Goal: Task Accomplishment & Management: Manage account settings

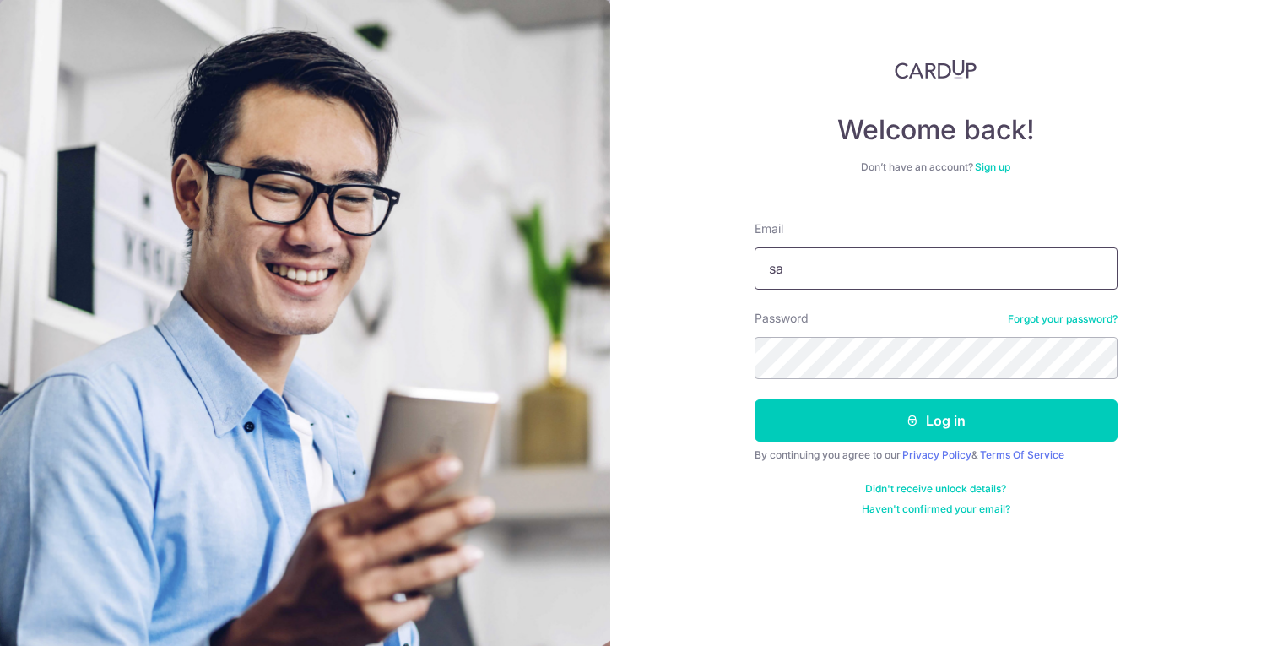
click at [798, 259] on input "sa" at bounding box center [935, 268] width 363 height 42
type input "[EMAIL_ADDRESS][DOMAIN_NAME]"
click at [754, 399] on button "Log in" at bounding box center [935, 420] width 363 height 42
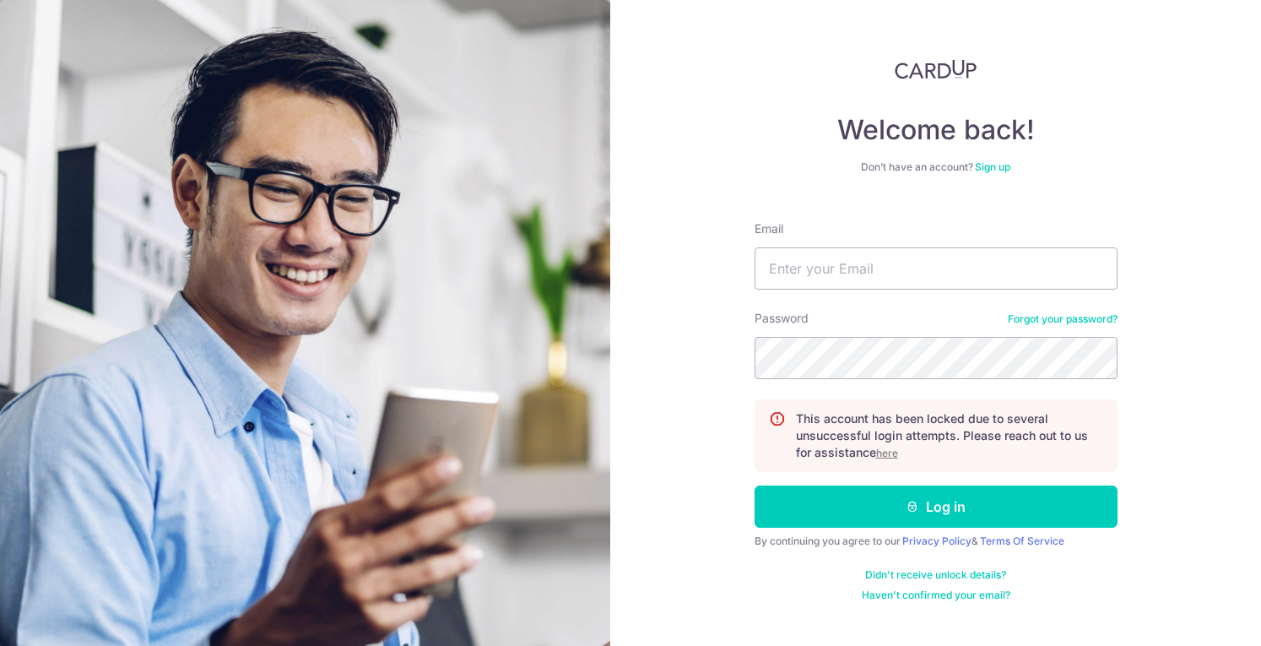
click at [881, 455] on u "here" at bounding box center [887, 452] width 22 height 13
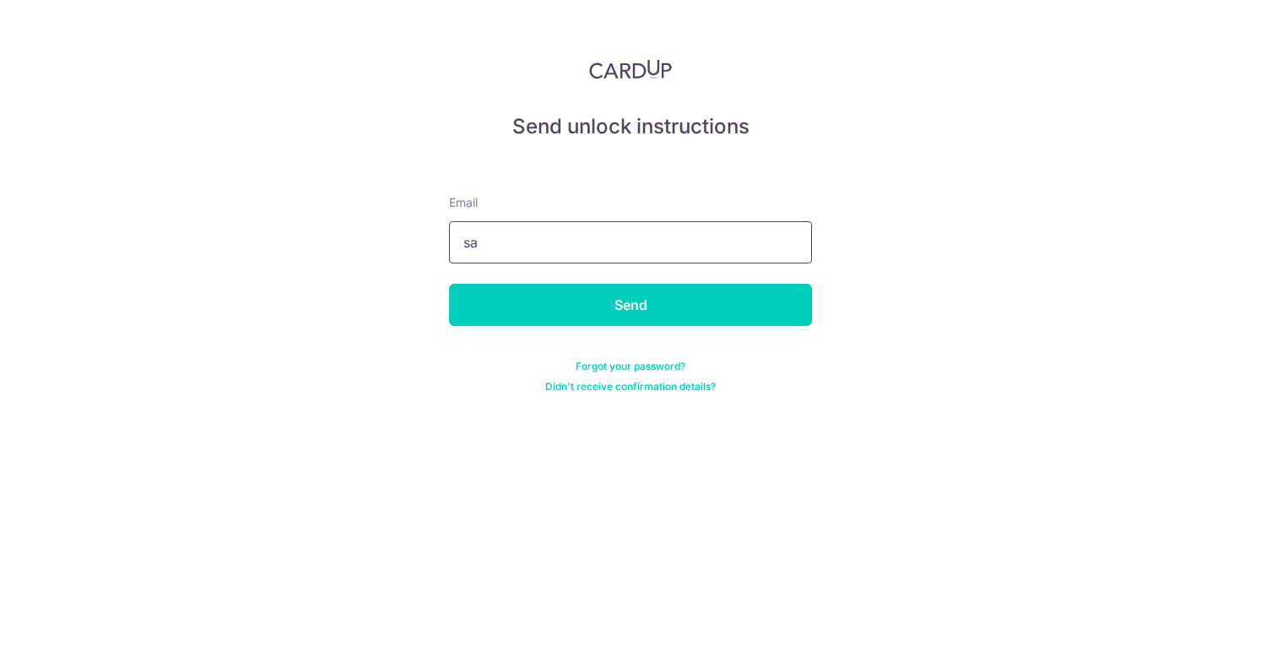
click at [508, 246] on input "sa" at bounding box center [630, 242] width 363 height 42
type input "saturdayhousesg@gmail.com"
click at [449, 284] on input "Send" at bounding box center [630, 305] width 363 height 42
